Goal: Communication & Community: Answer question/provide support

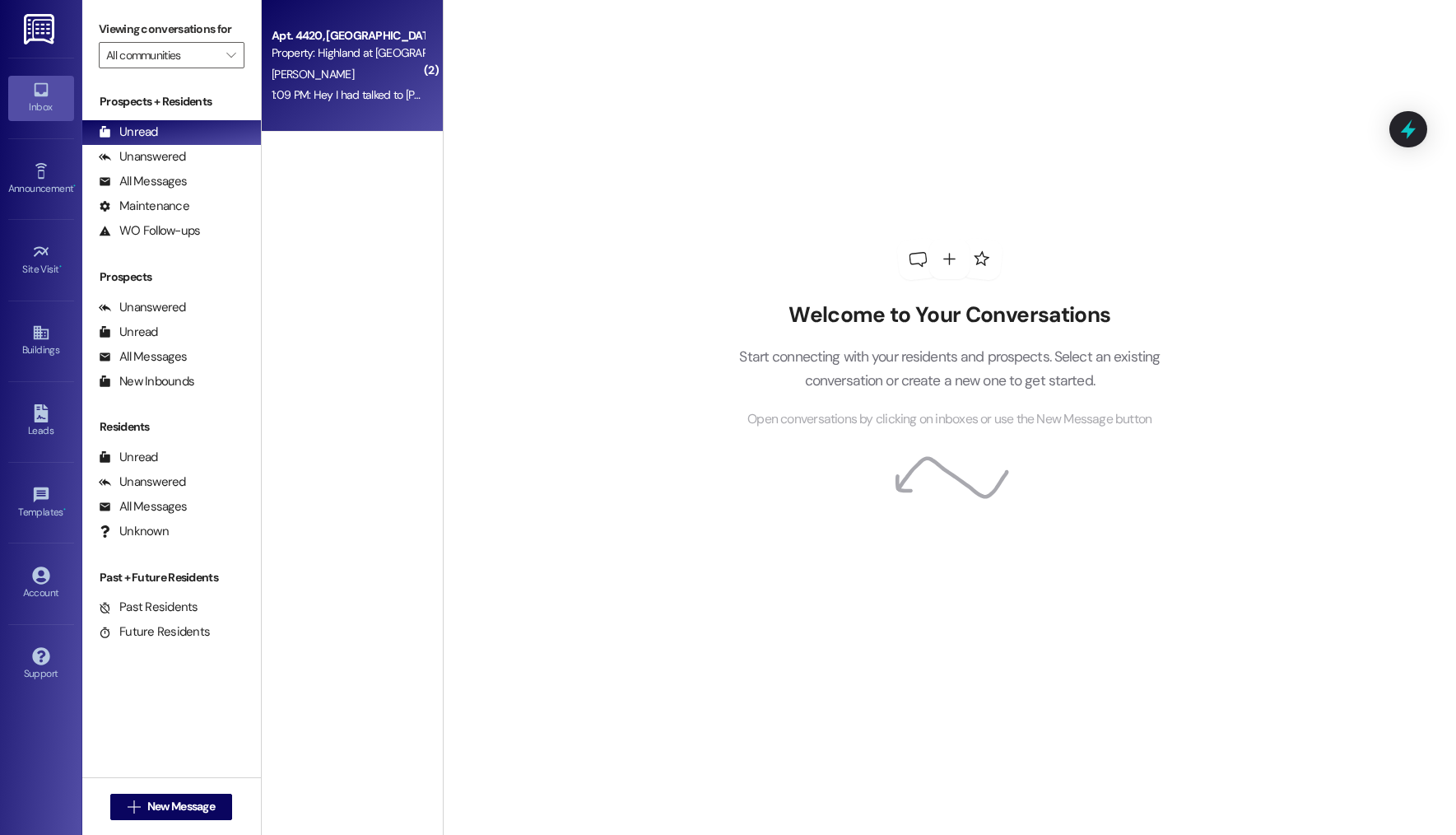
click at [301, 52] on div "Property: Highland at [GEOGRAPHIC_DATA]" at bounding box center [348, 52] width 153 height 17
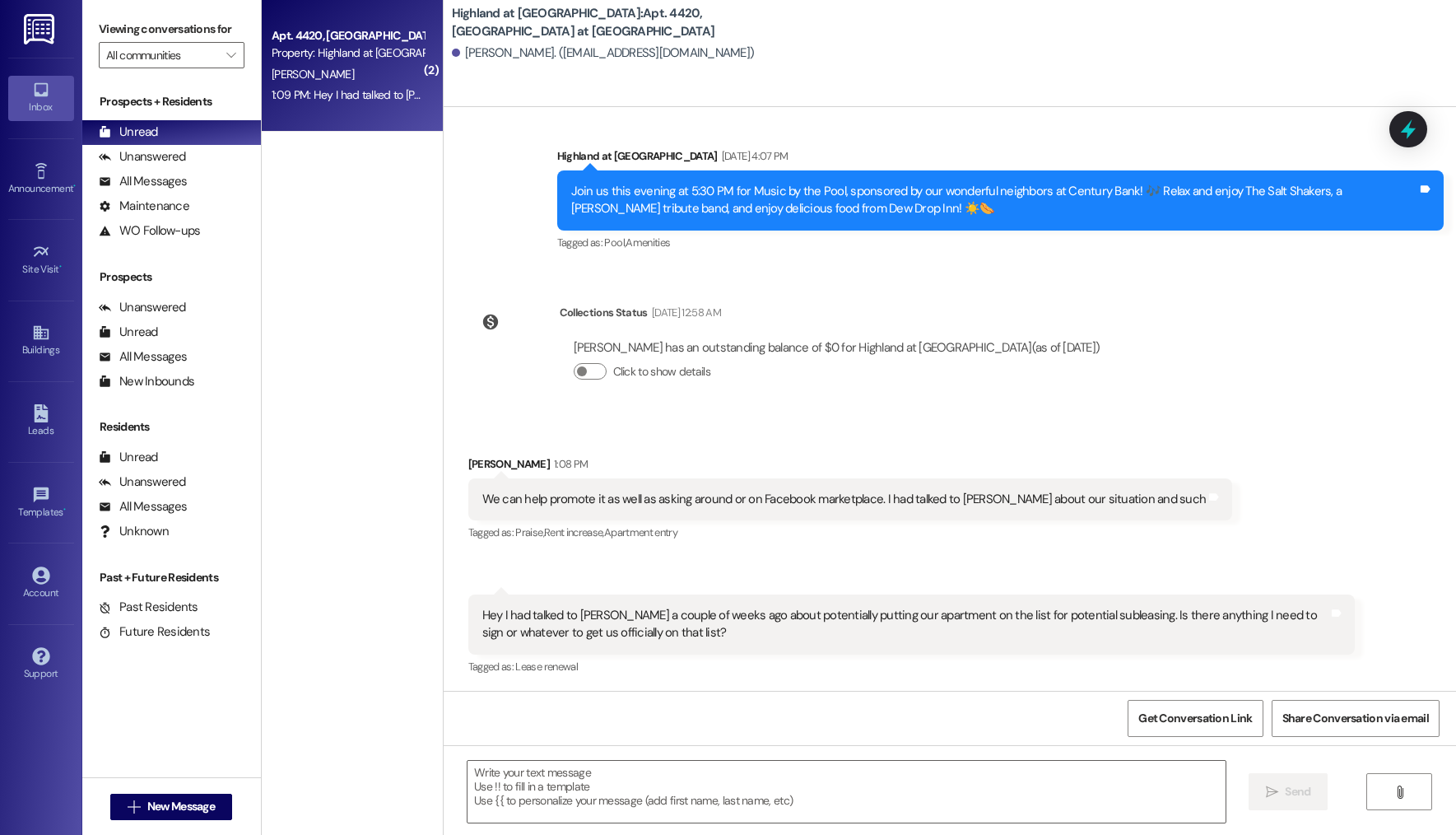
scroll to position [3040, 0]
click at [661, 787] on textarea at bounding box center [847, 792] width 758 height 62
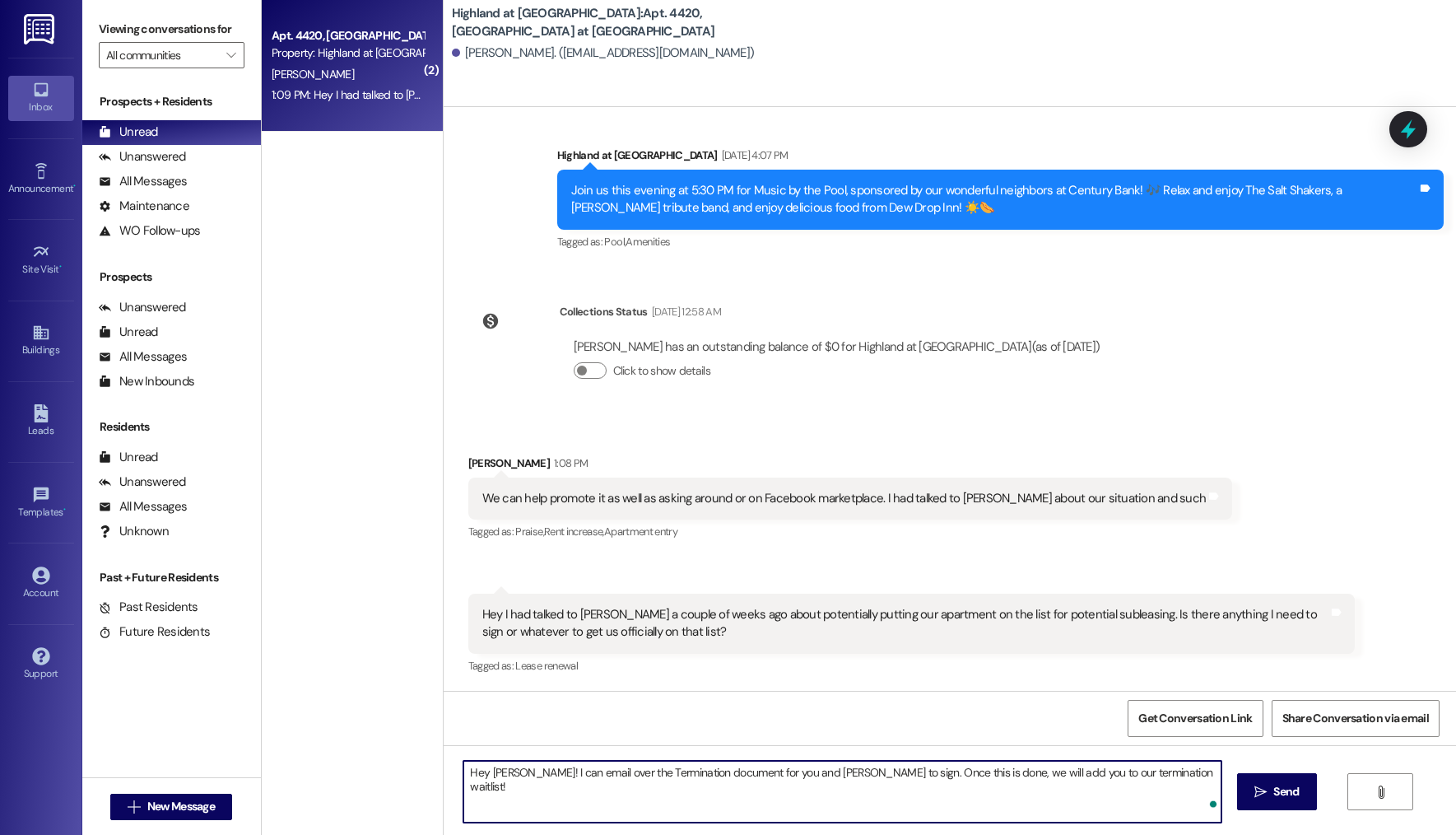
type textarea "Hey [PERSON_NAME]! I can email over the Termination document for you and [PERSO…"
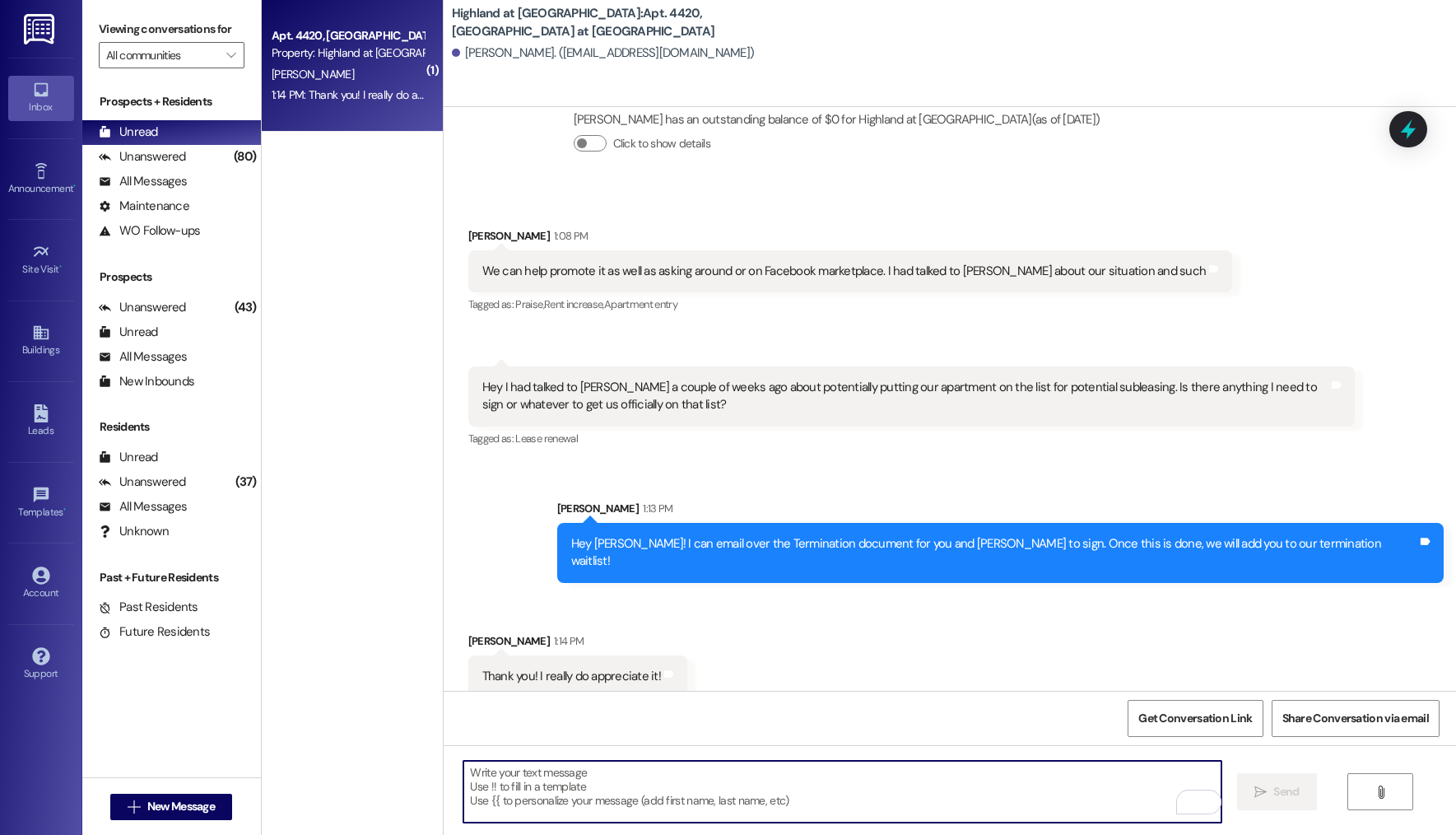
scroll to position [3270, 0]
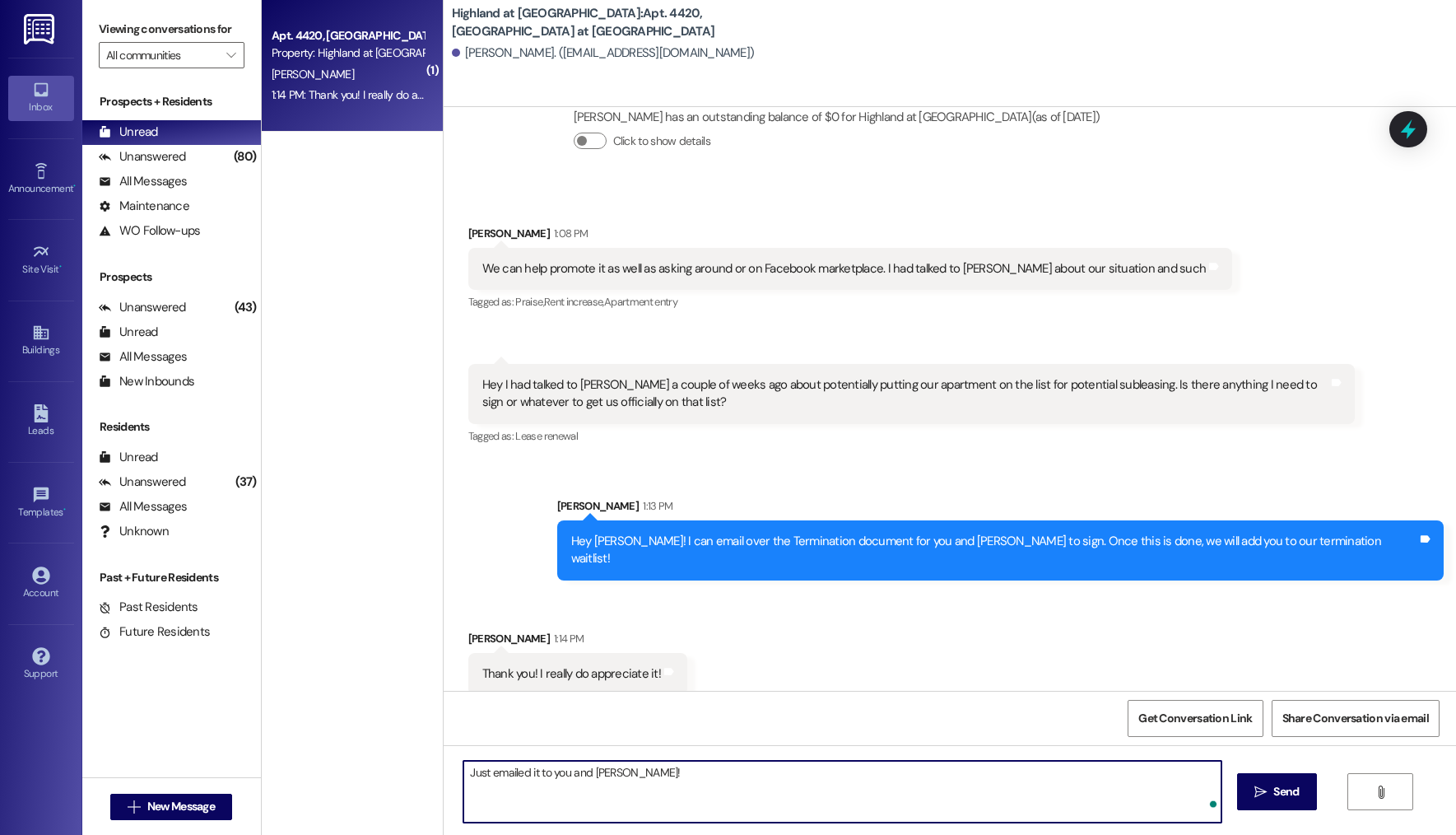
type textarea "Just emailed it to you and [PERSON_NAME]!"
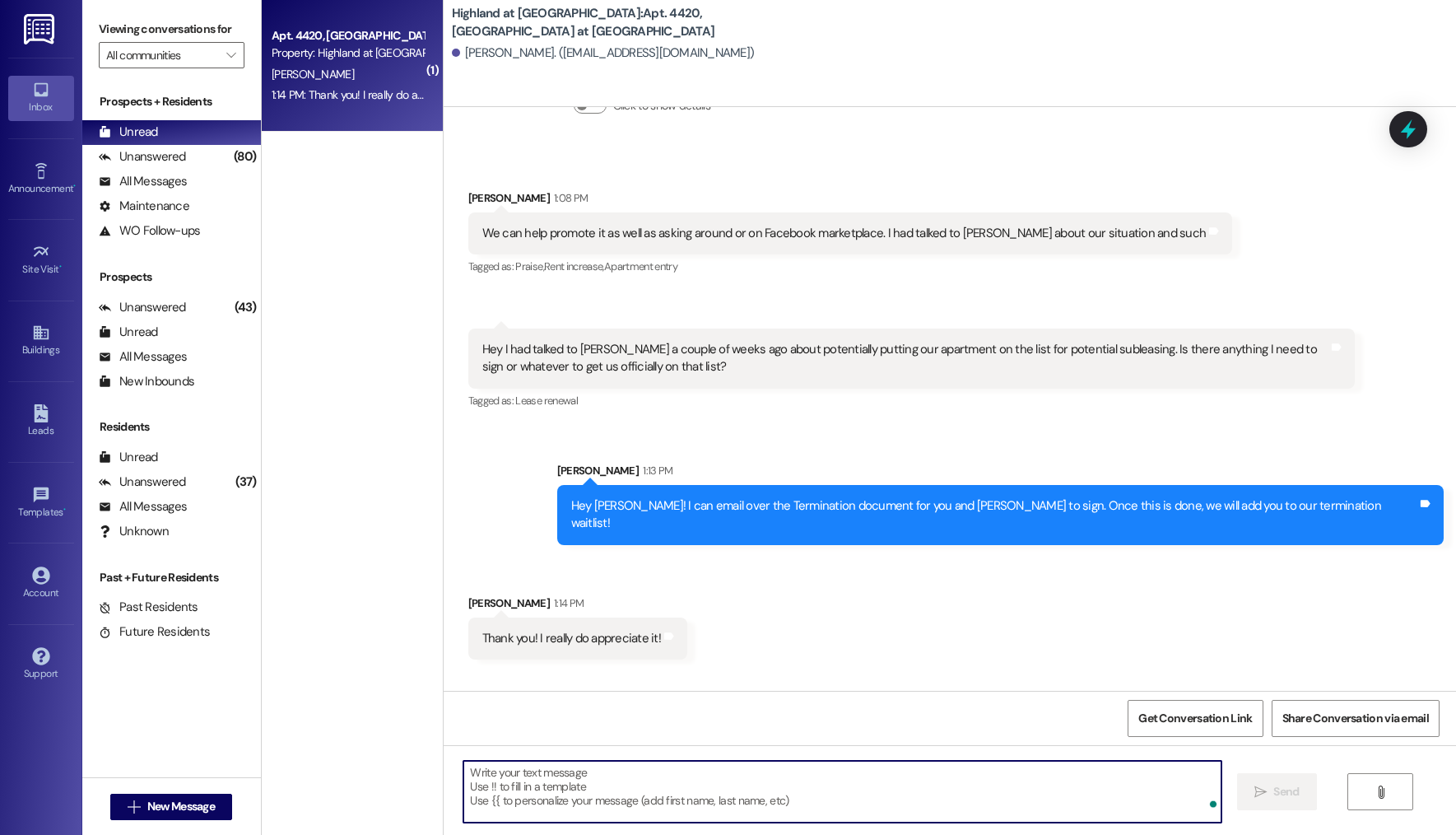
scroll to position [3384, 0]
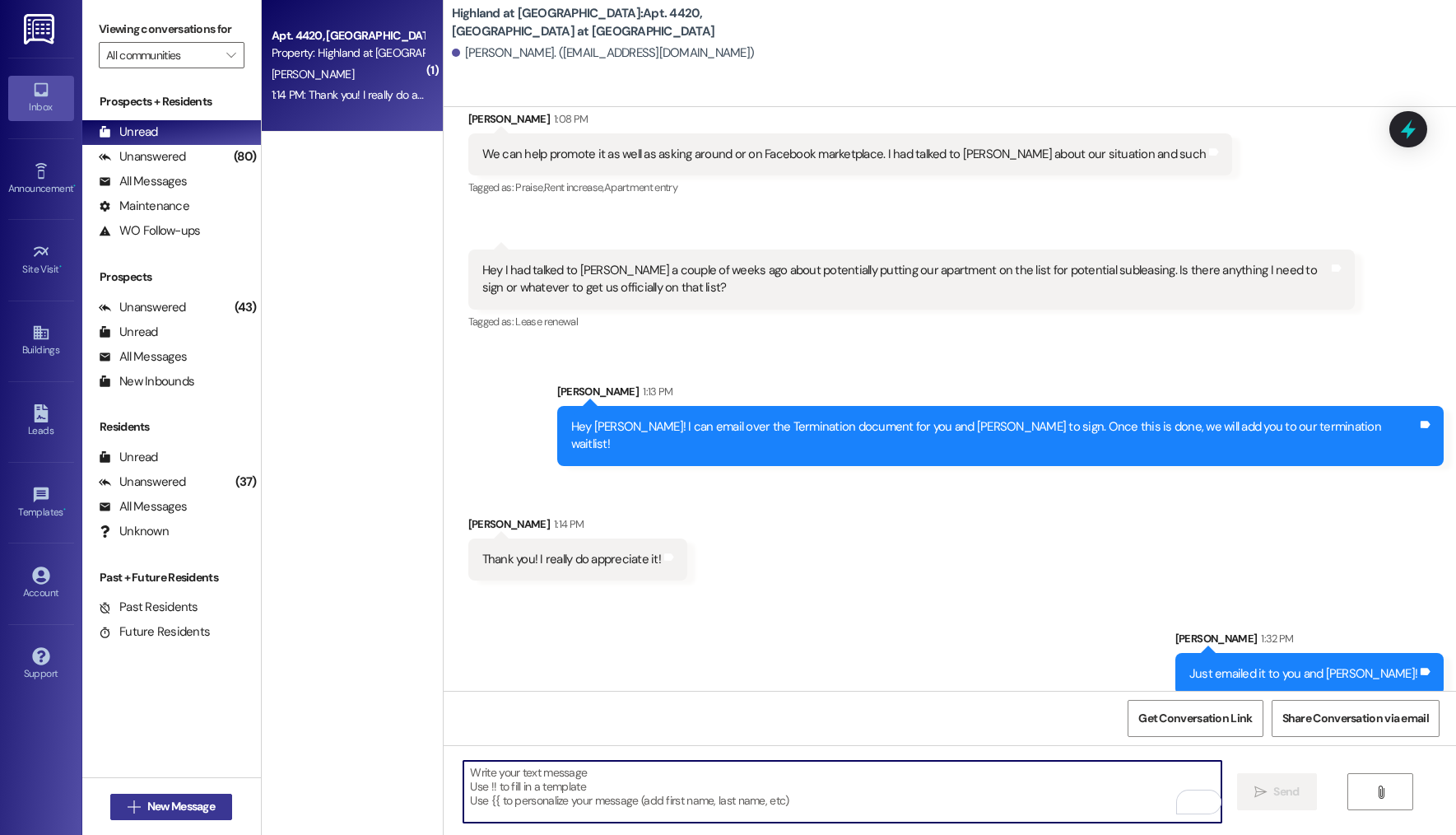
click at [170, 806] on span "New Message" at bounding box center [181, 807] width 67 height 17
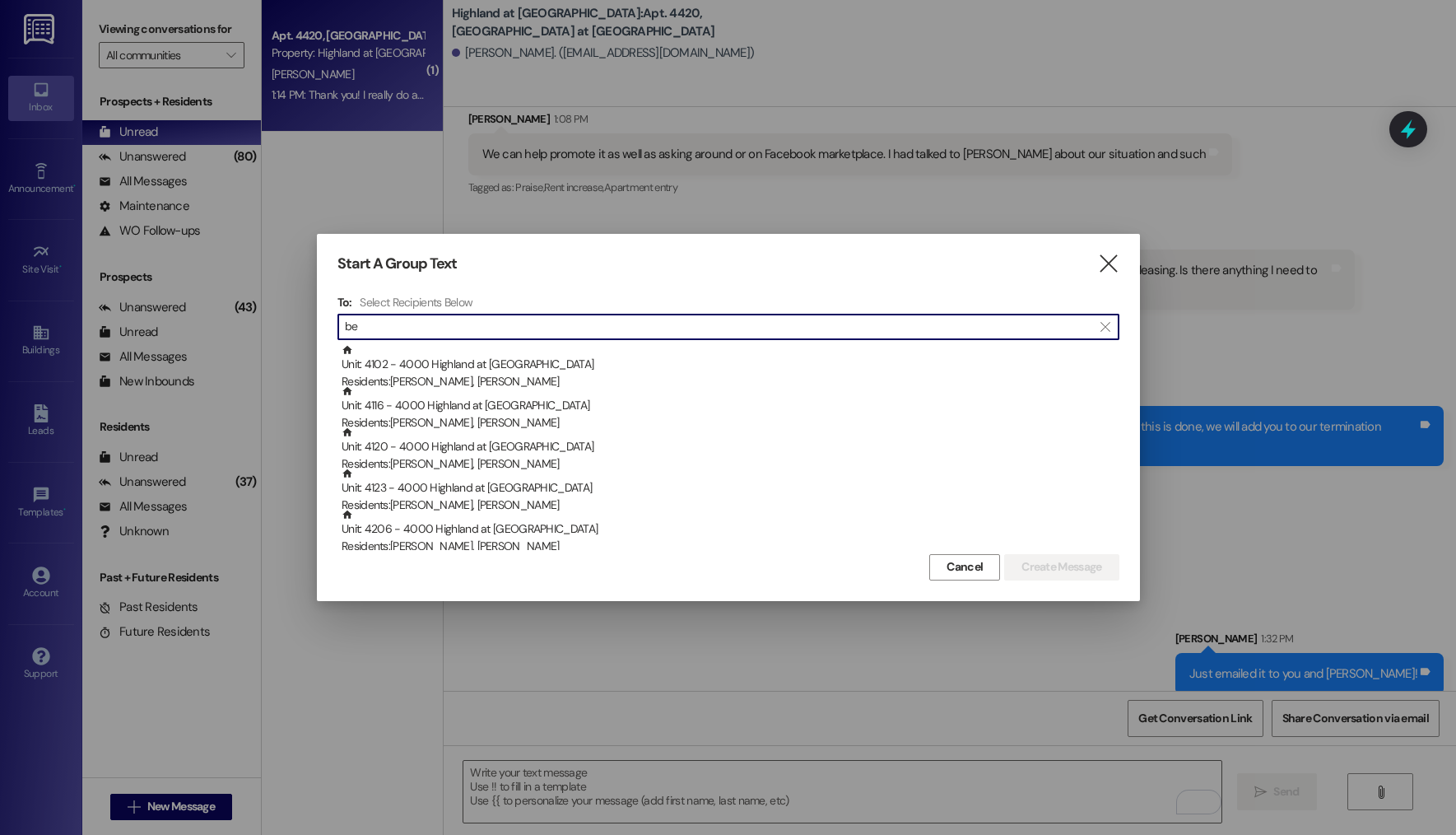
type input "b"
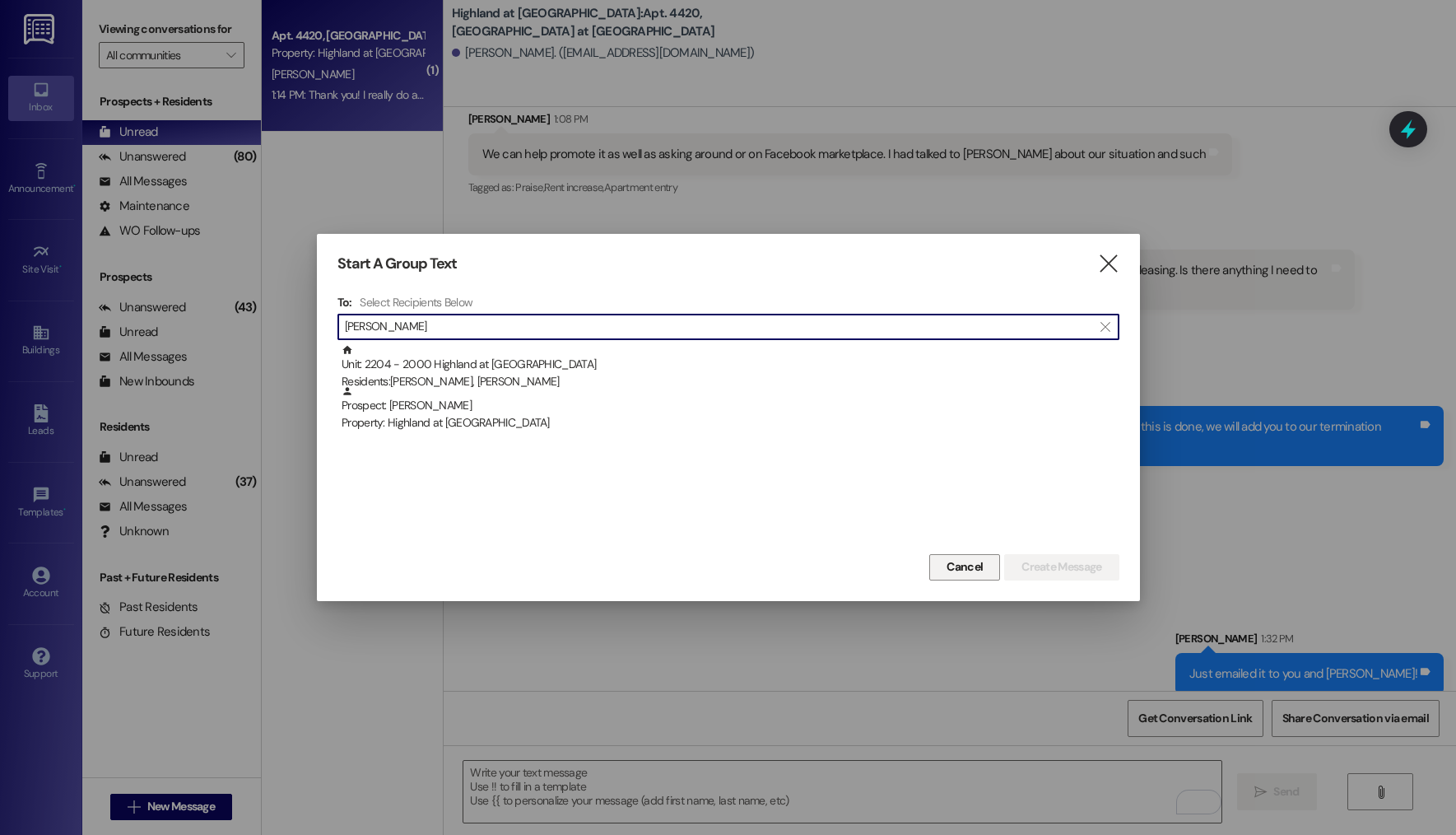
type input "[PERSON_NAME]"
click at [961, 559] on span "Cancel" at bounding box center [964, 567] width 36 height 17
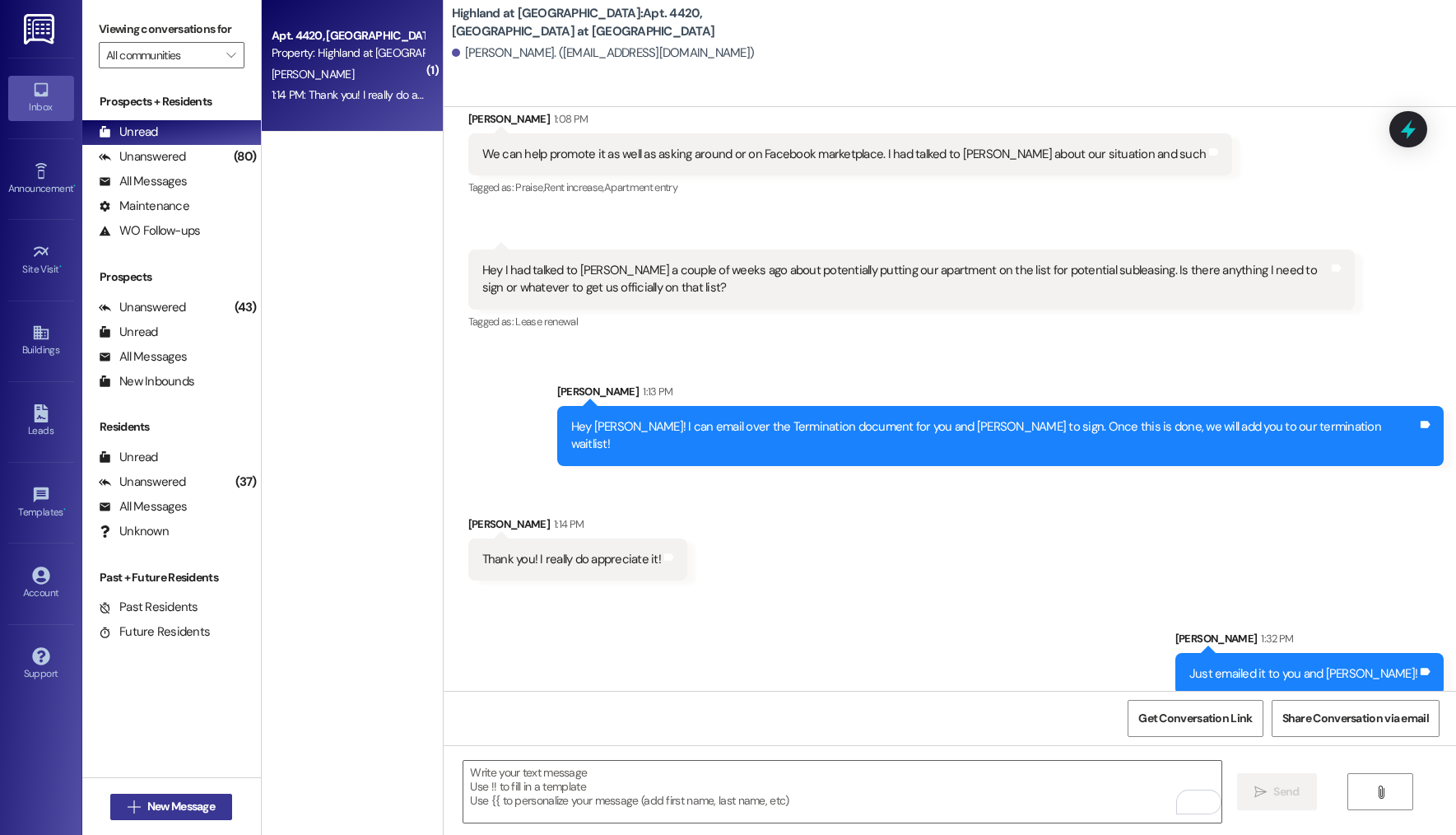
drag, startPoint x: 199, startPoint y: 800, endPoint x: 191, endPoint y: 799, distance: 8.1
click at [191, 799] on span "New Message" at bounding box center [181, 807] width 67 height 17
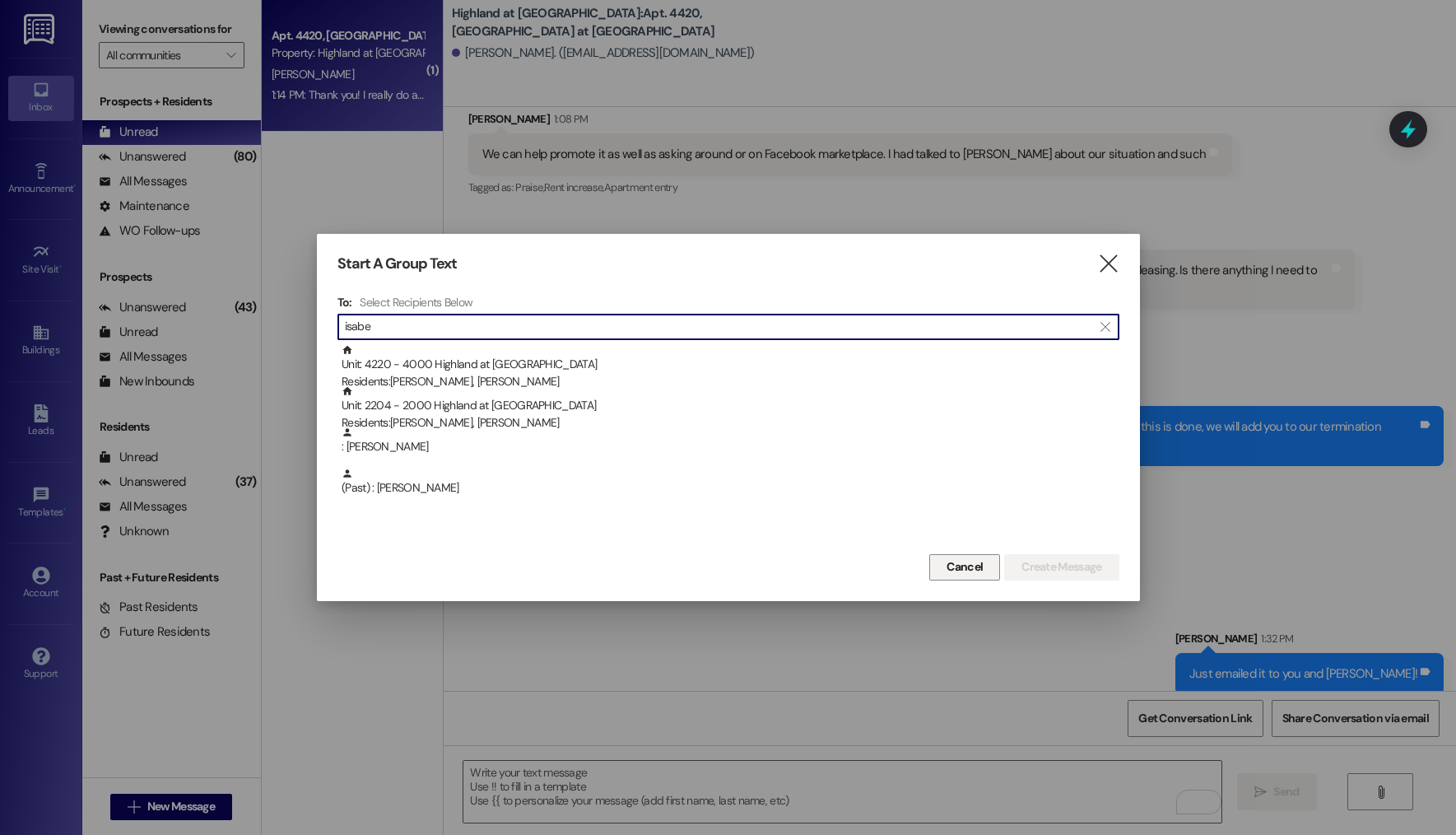
type input "isabe"
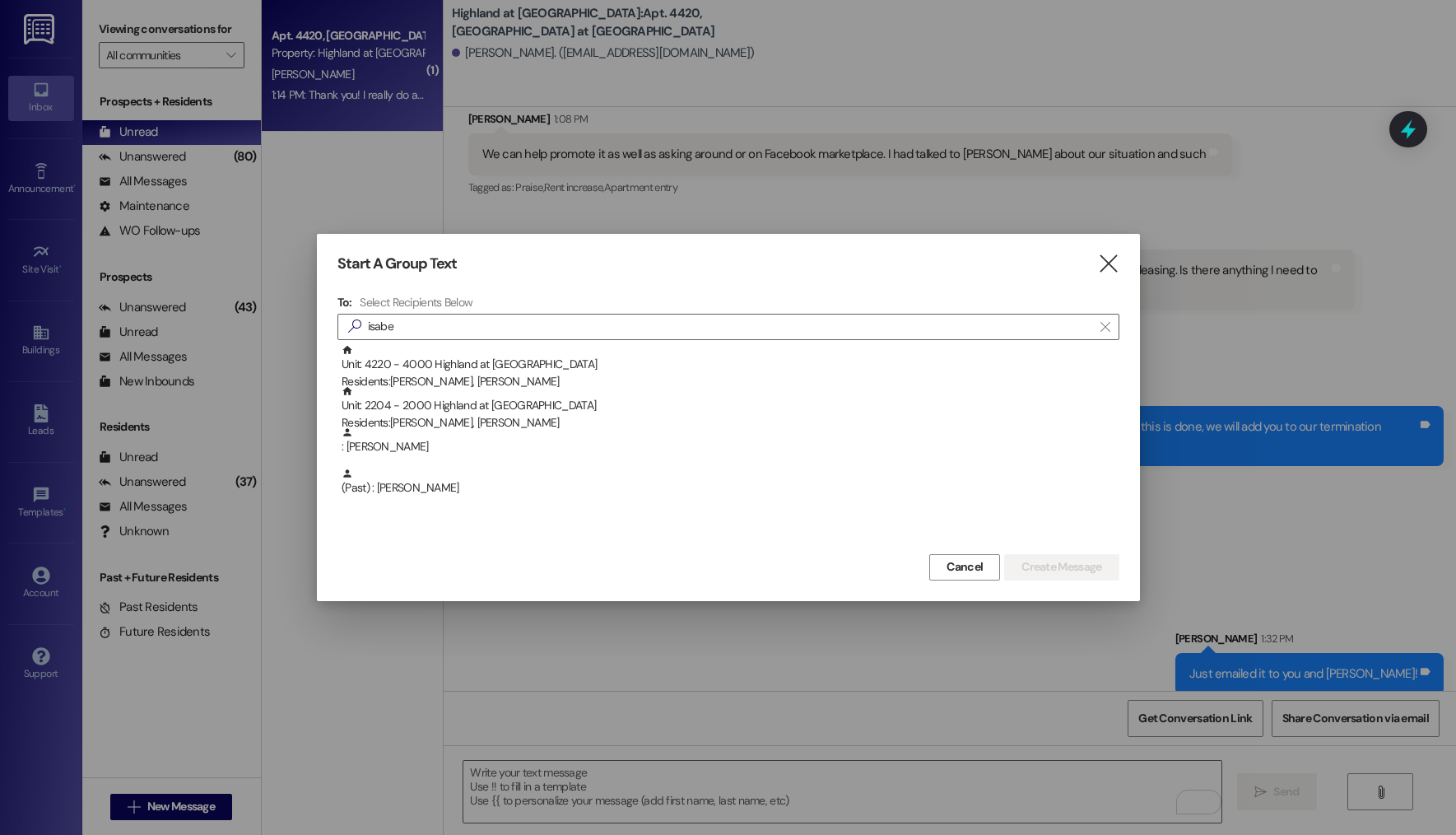
drag, startPoint x: 965, startPoint y: 565, endPoint x: 502, endPoint y: 26, distance: 710.6
click at [965, 565] on span "Cancel" at bounding box center [964, 567] width 36 height 17
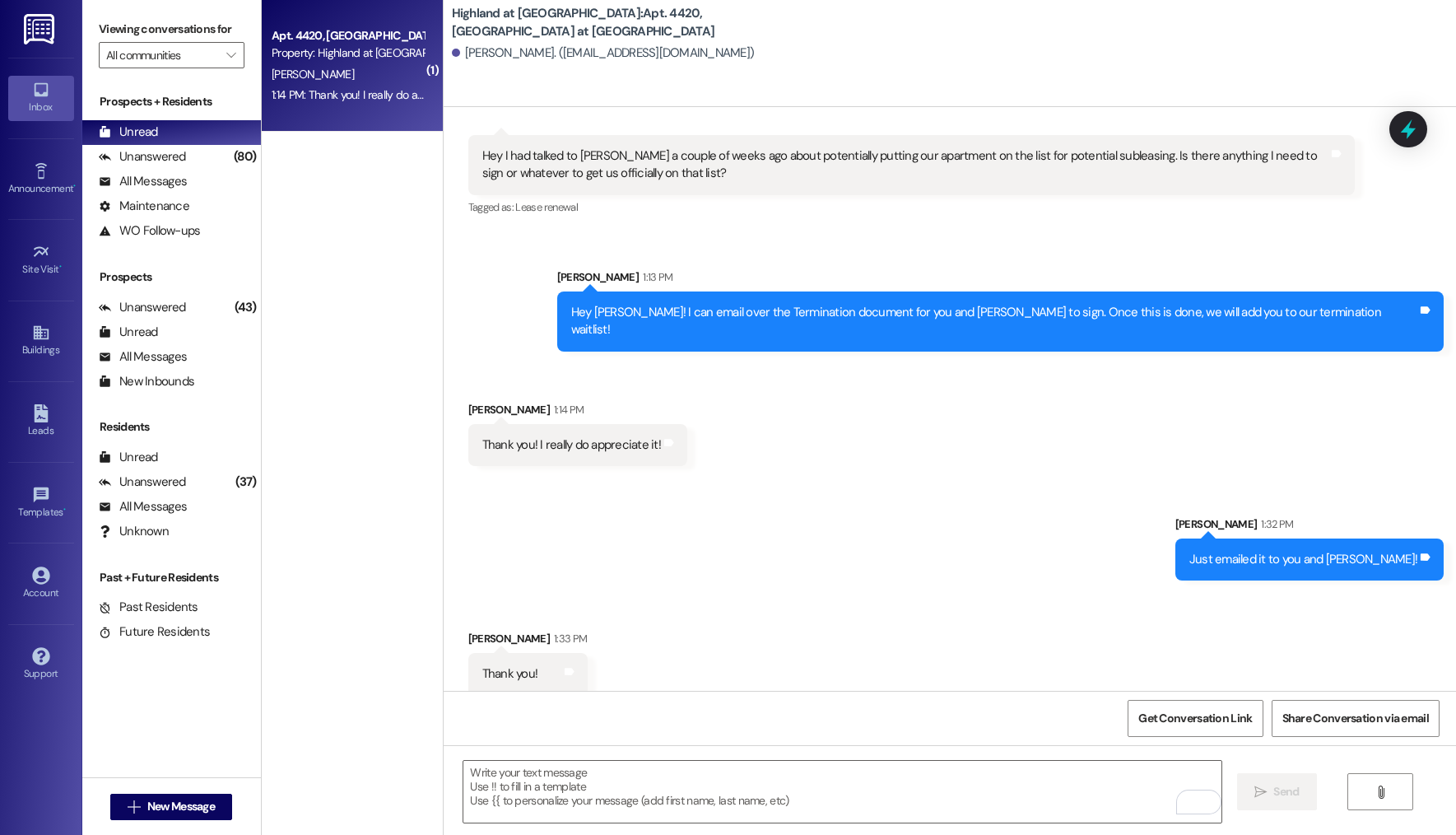
scroll to position [3499, 0]
